Goal: Information Seeking & Learning: Find specific fact

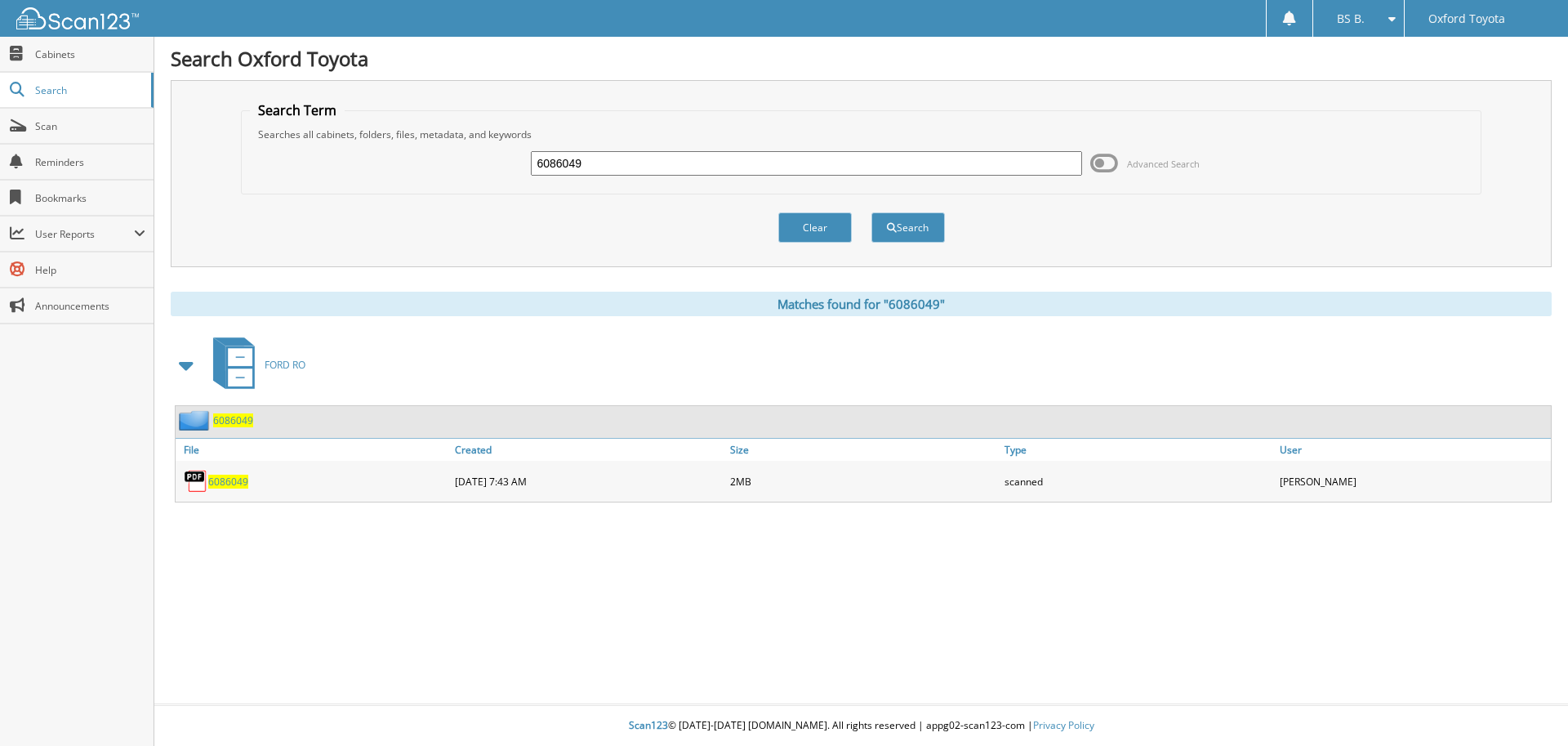
click at [616, 173] on input "6086049" at bounding box center [806, 162] width 550 height 24
type input "6086316"
click at [872, 212] on button "Search" at bounding box center [908, 226] width 73 height 30
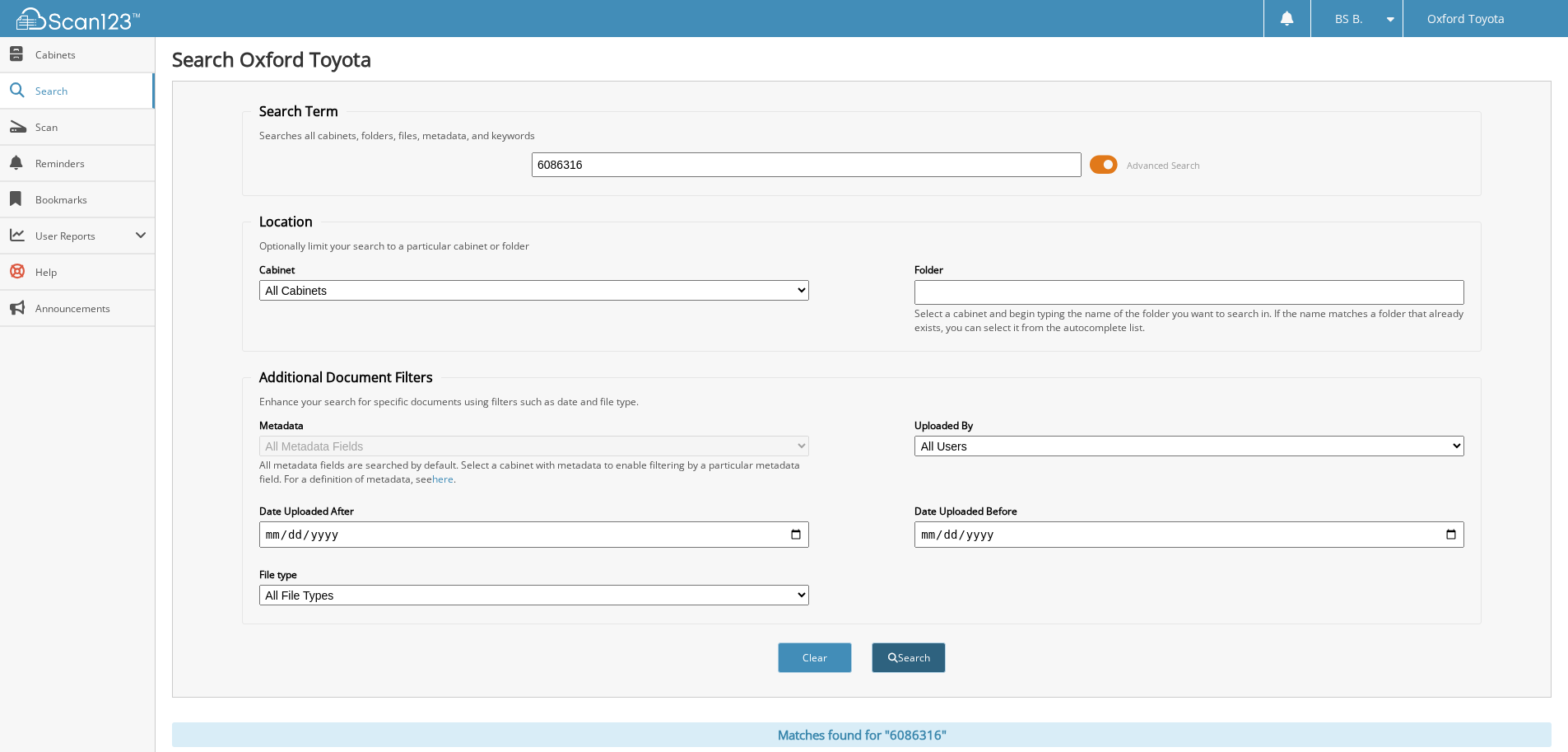
click at [908, 652] on button "Search" at bounding box center [908, 657] width 74 height 30
click at [1097, 165] on span at bounding box center [1104, 164] width 28 height 25
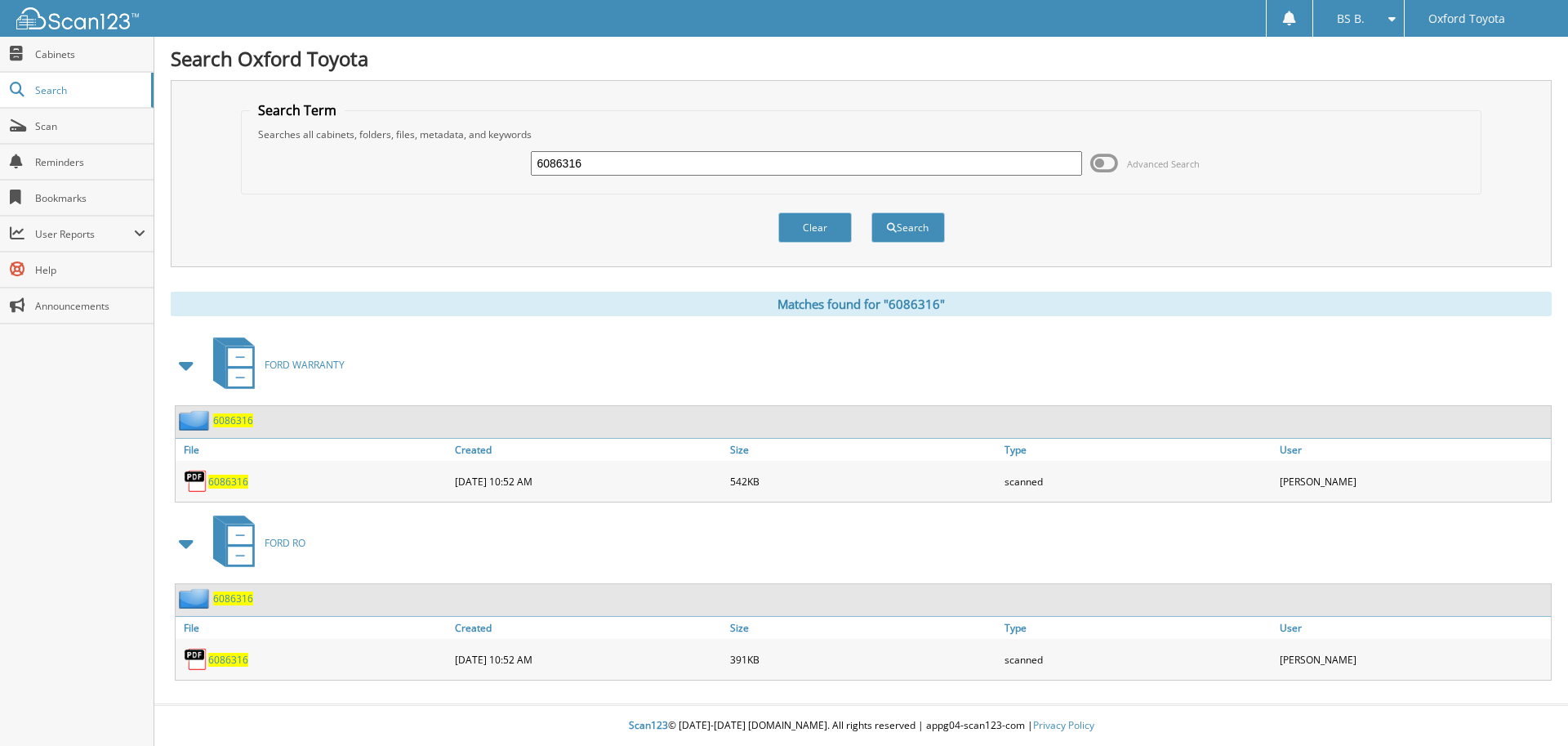
click at [233, 484] on span "6086316" at bounding box center [228, 481] width 40 height 14
click at [220, 661] on span "6086316" at bounding box center [228, 659] width 40 height 14
click at [232, 478] on span "6086316" at bounding box center [228, 481] width 40 height 14
click at [604, 153] on input "6086316" at bounding box center [806, 162] width 550 height 24
type input "6086315"
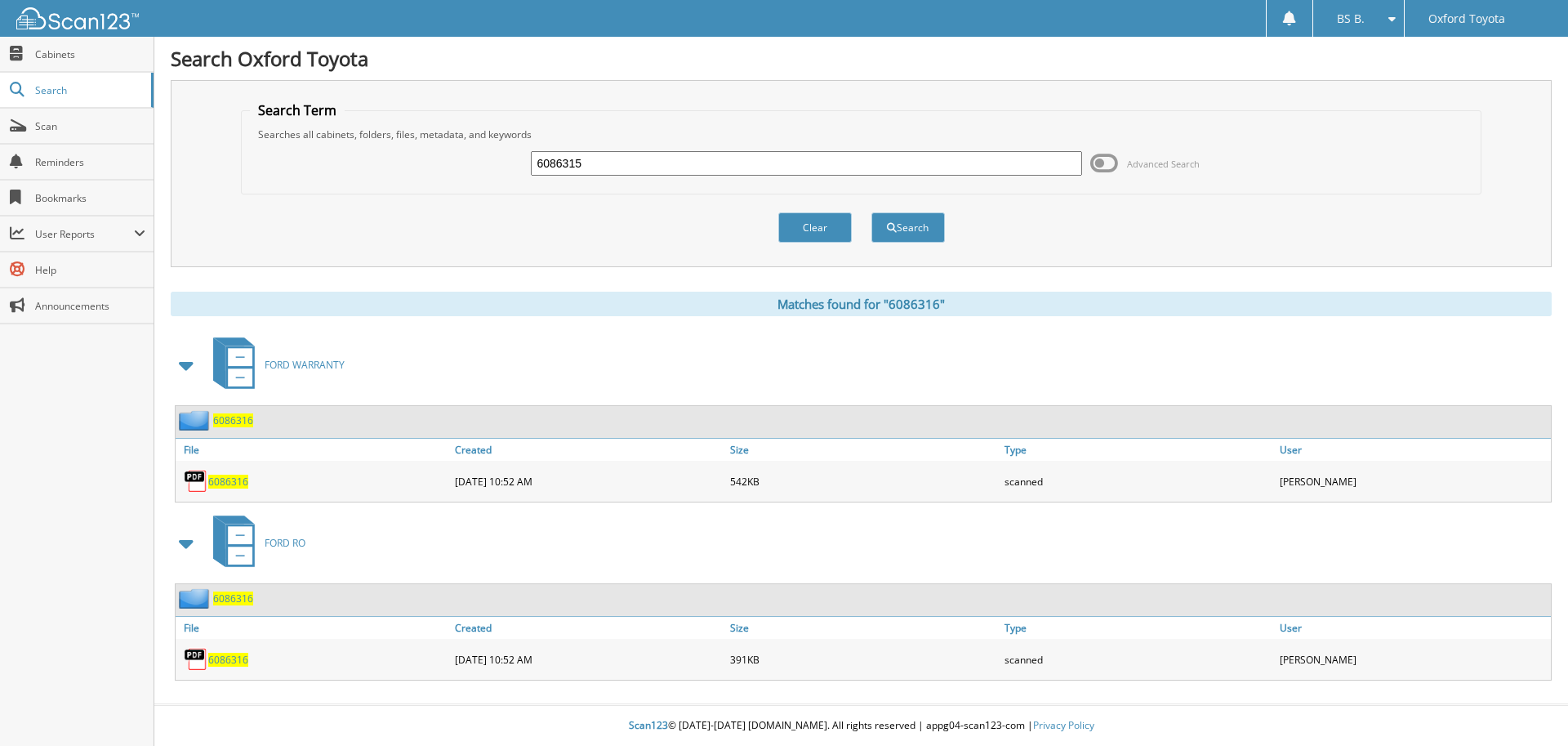
click at [872, 212] on button "Search" at bounding box center [908, 226] width 73 height 30
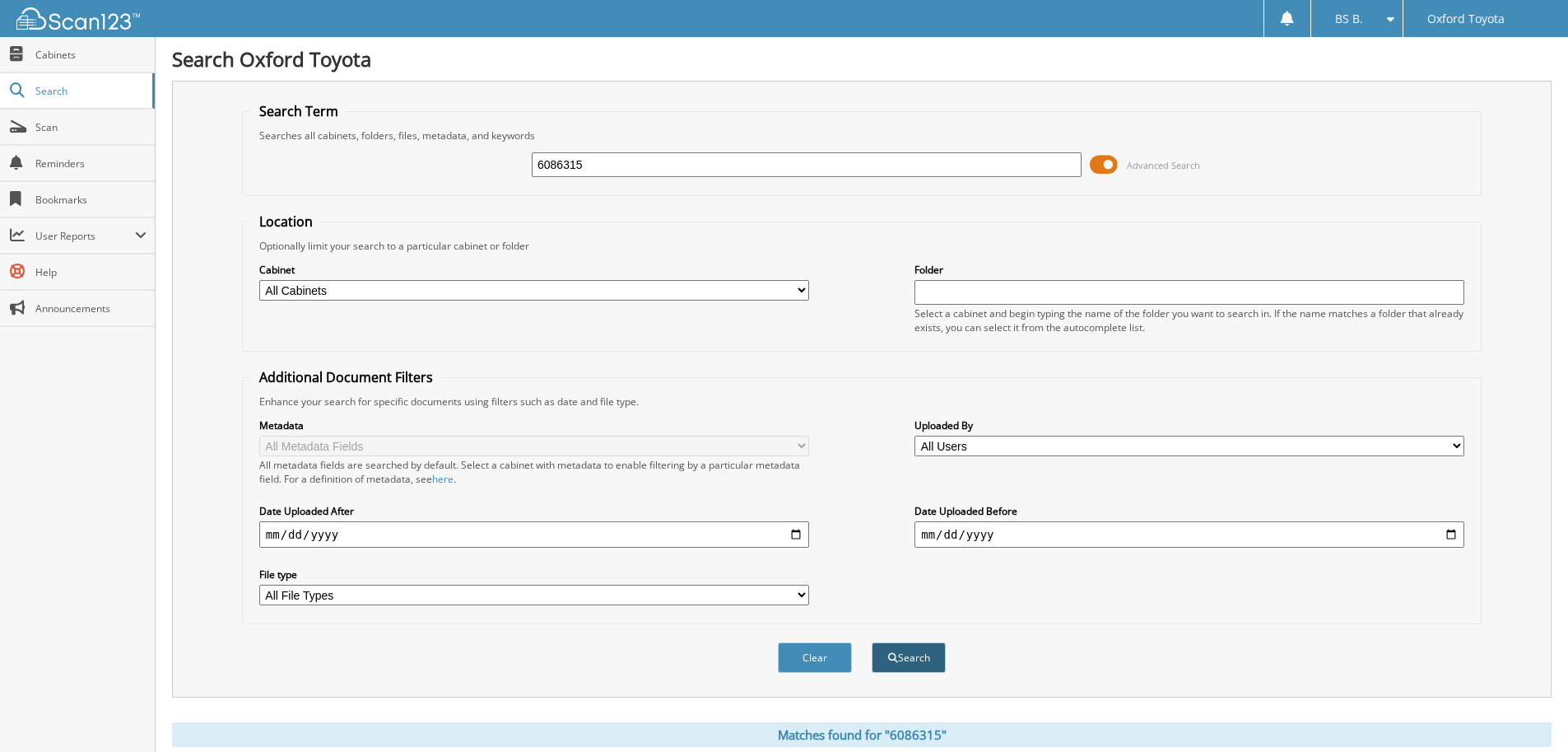
click at [929, 666] on button "Search" at bounding box center [908, 657] width 74 height 30
click at [1106, 162] on span at bounding box center [1104, 164] width 28 height 25
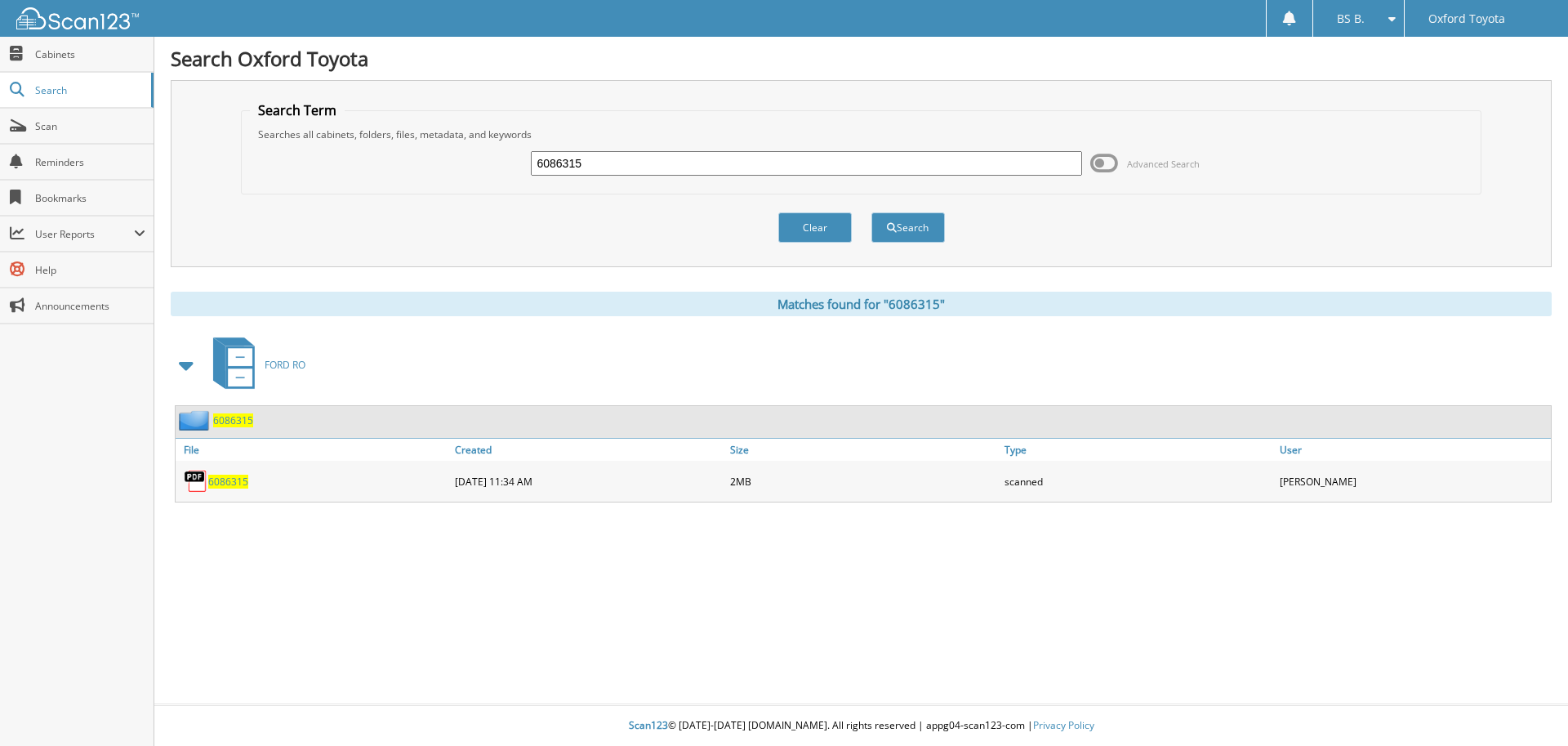
click at [217, 481] on span "6086315" at bounding box center [228, 481] width 40 height 14
click at [613, 161] on input "6086315" at bounding box center [806, 162] width 550 height 24
type input "6086314"
click at [872, 212] on button "Search" at bounding box center [908, 226] width 73 height 30
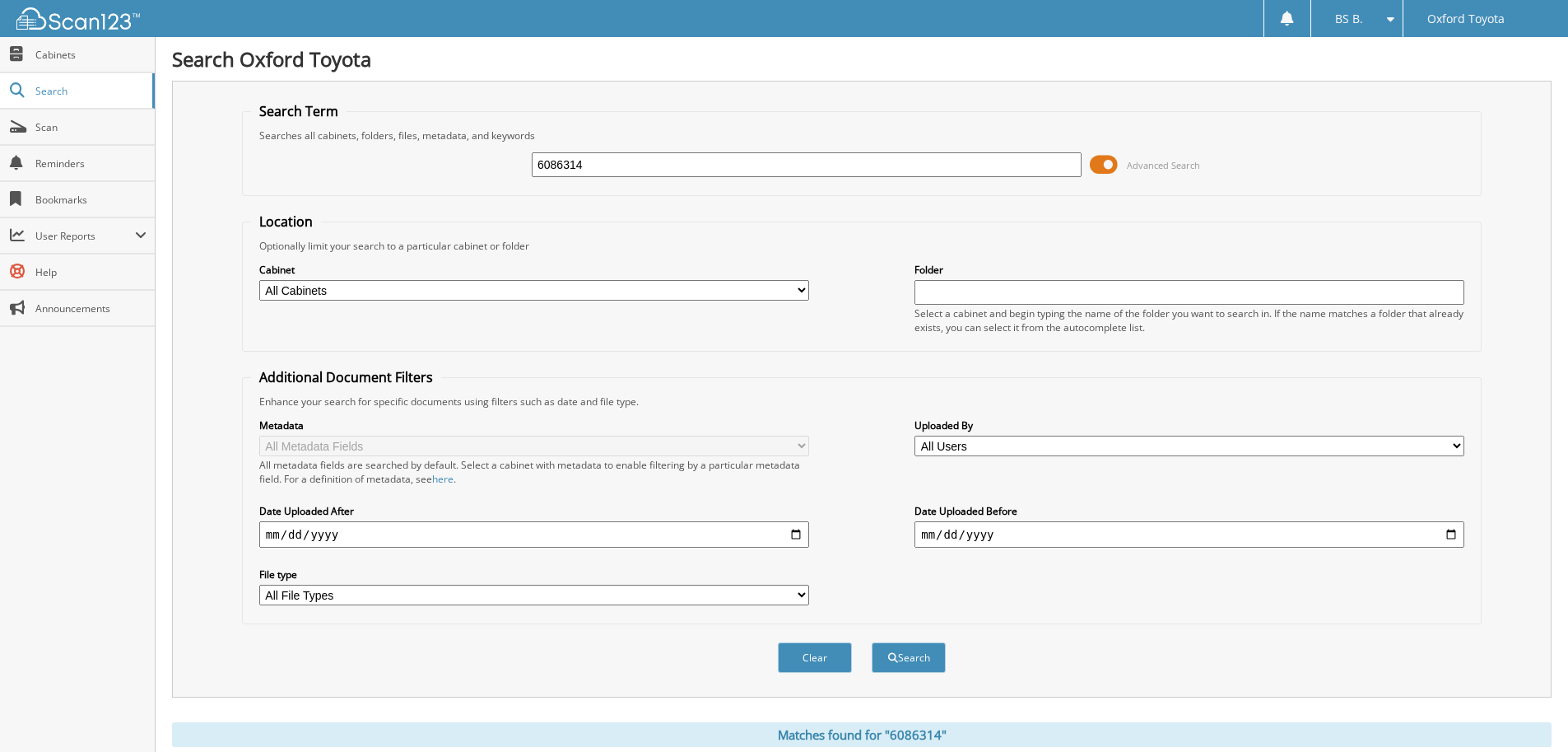
click at [1099, 168] on span at bounding box center [1104, 164] width 28 height 25
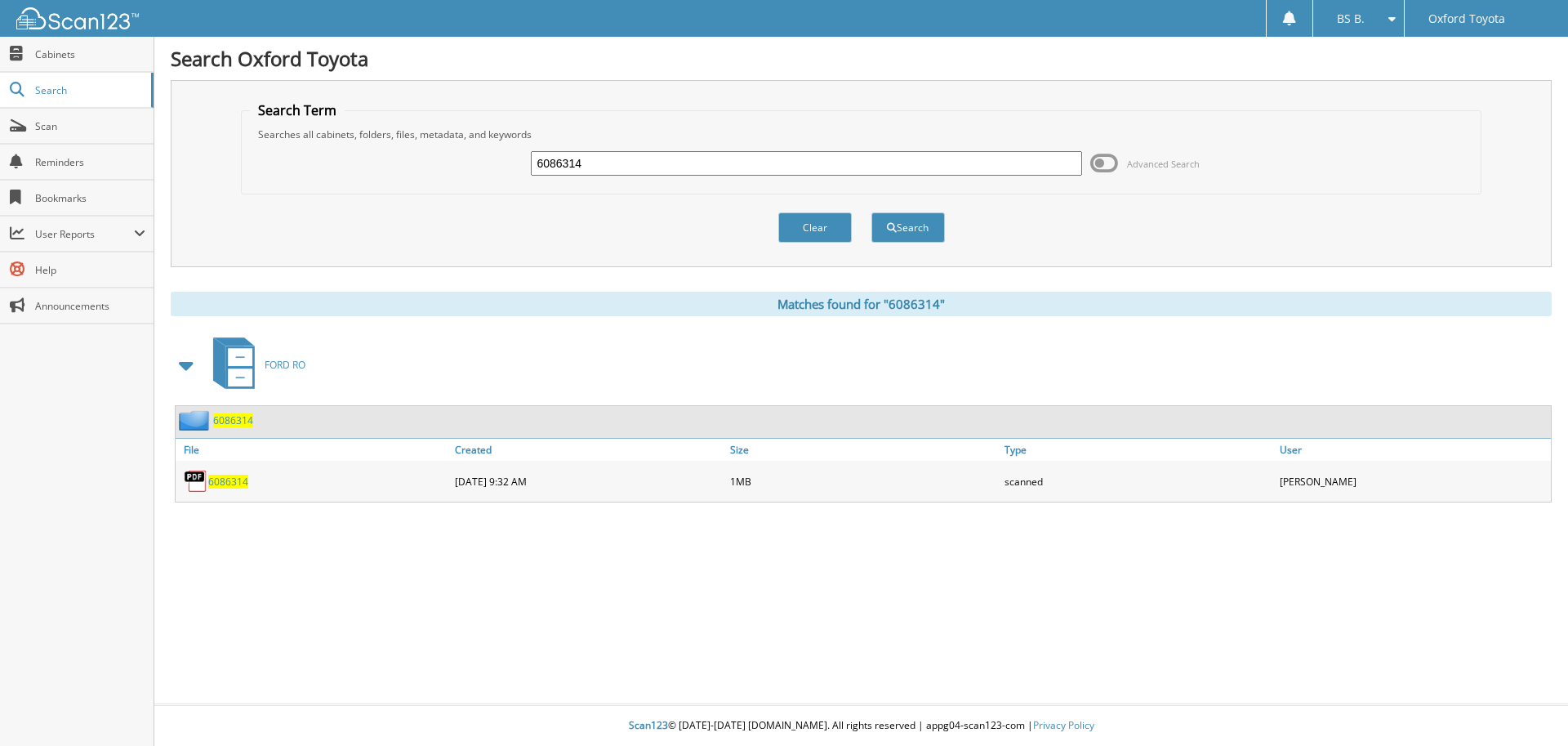
click at [225, 486] on span "6086314" at bounding box center [228, 481] width 40 height 14
click at [696, 154] on input "6086314" at bounding box center [806, 162] width 550 height 24
type input "6086318"
click at [872, 212] on button "Search" at bounding box center [908, 226] width 73 height 30
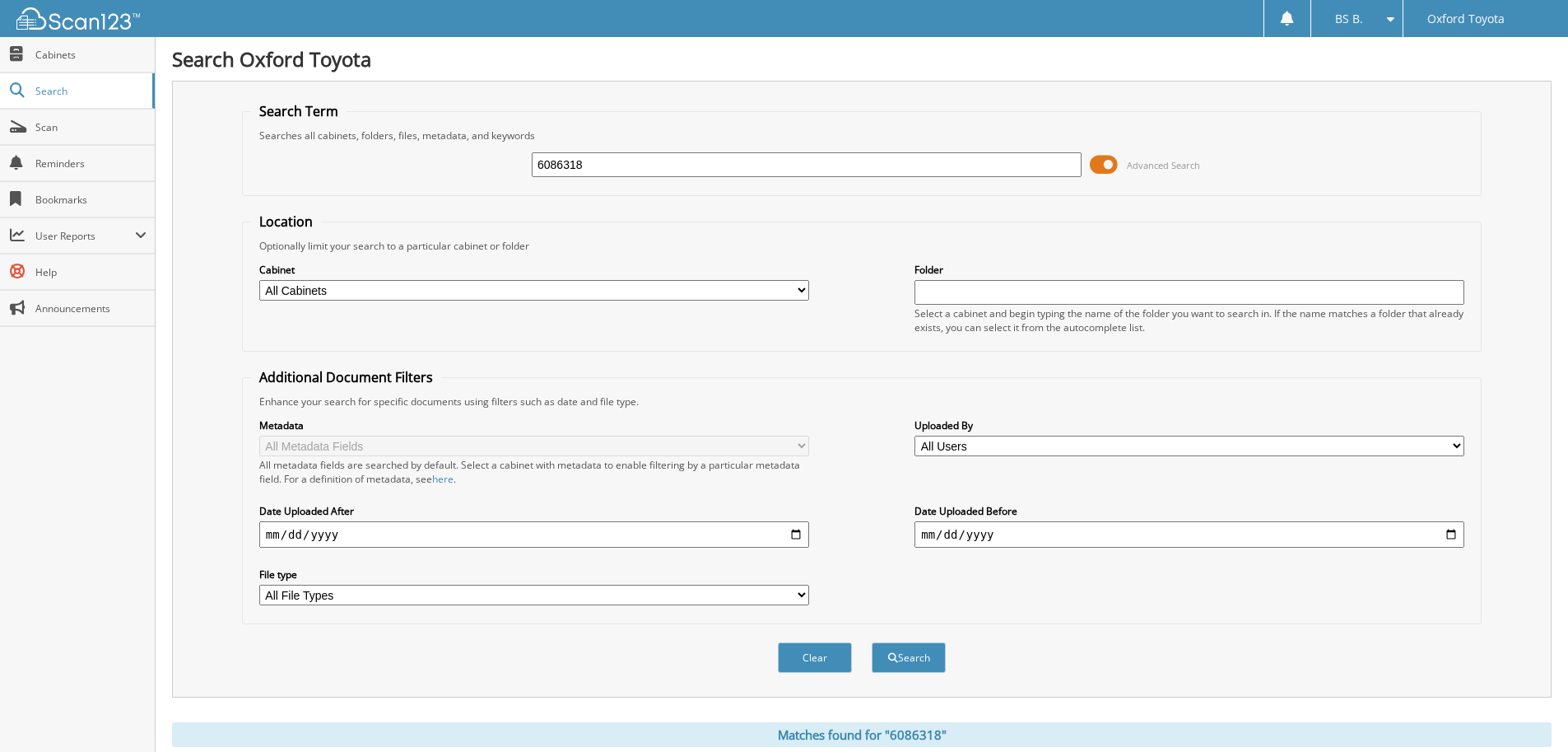
click at [1110, 171] on span at bounding box center [1104, 164] width 28 height 25
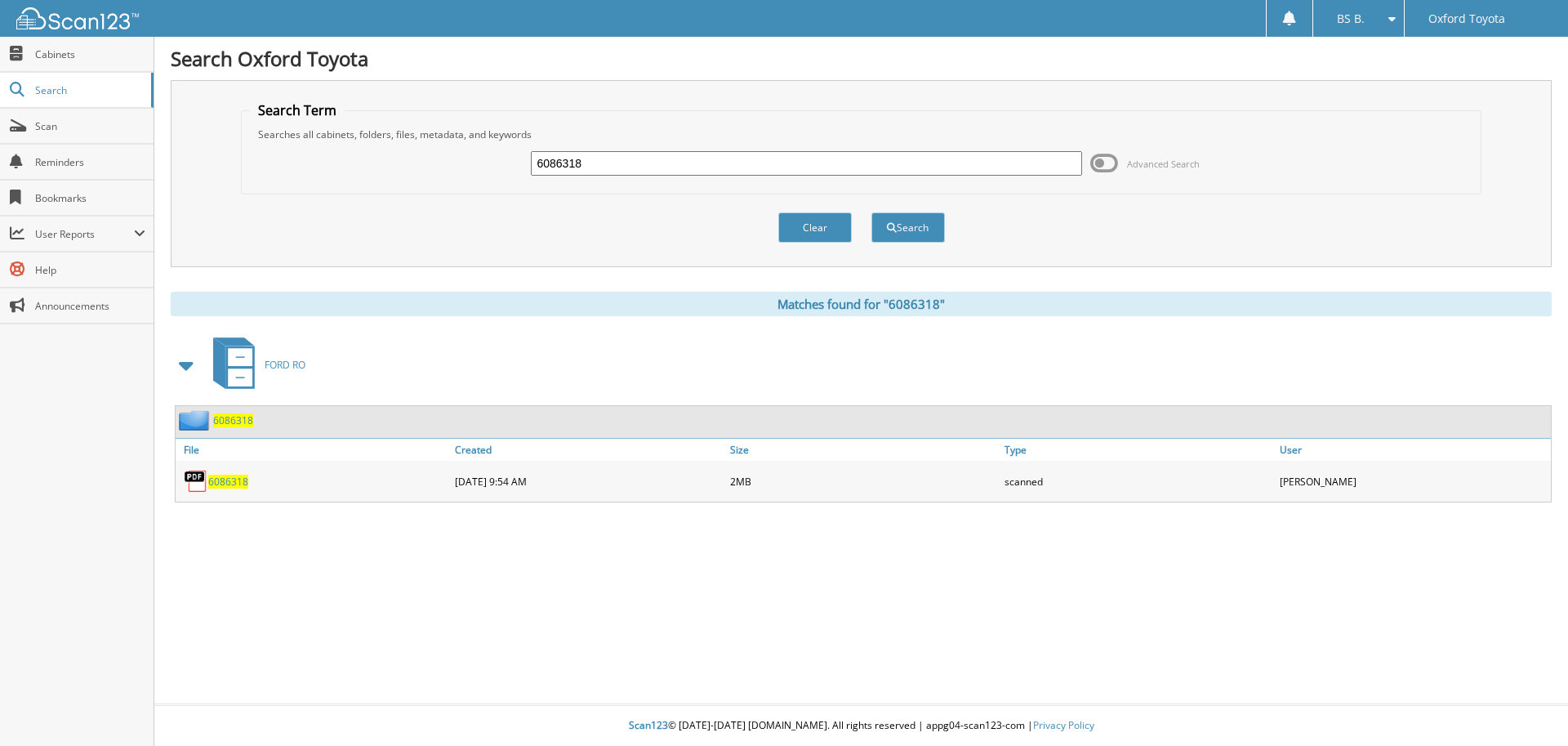
click at [235, 470] on div "6086318" at bounding box center [313, 481] width 275 height 32
click at [228, 480] on span "6086318" at bounding box center [228, 481] width 40 height 14
